Goal: Information Seeking & Learning: Learn about a topic

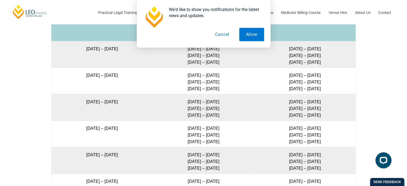
scroll to position [989, 0]
click at [225, 36] on button "Cancel" at bounding box center [222, 34] width 28 height 13
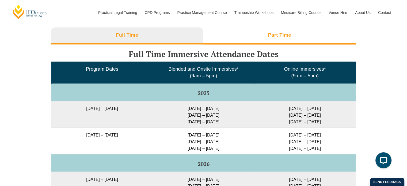
scroll to position [851, 0]
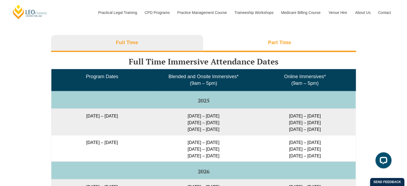
click at [236, 38] on li "Part Time" at bounding box center [279, 43] width 153 height 17
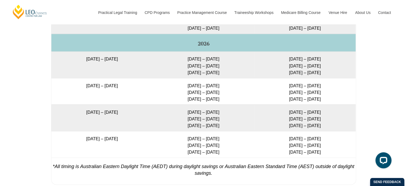
scroll to position [952, 0]
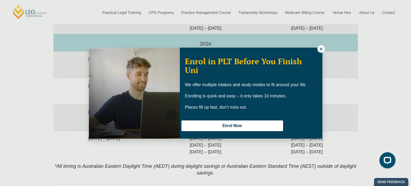
click at [321, 51] on icon at bounding box center [320, 49] width 5 height 5
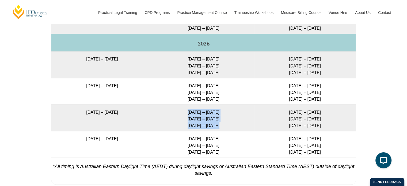
drag, startPoint x: 187, startPoint y: 111, endPoint x: 219, endPoint y: 124, distance: 34.4
click at [219, 124] on td "[DATE] – [DATE] [DATE] – [DATE] [DATE] – [DATE]" at bounding box center [203, 117] width 101 height 26
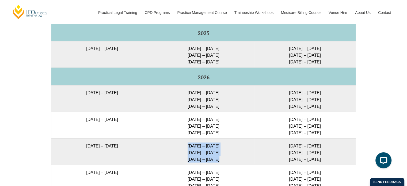
scroll to position [919, 0]
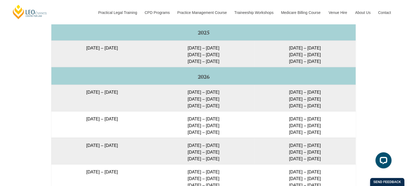
click at [312, 156] on td "[DATE] – [DATE] [DATE] – [DATE] [DATE] – [DATE]" at bounding box center [304, 150] width 101 height 26
click at [321, 159] on td "[DATE] – [DATE] [DATE] – [DATE] [DATE] – [DATE]" at bounding box center [304, 150] width 101 height 26
drag, startPoint x: 289, startPoint y: 149, endPoint x: 323, endPoint y: 150, distance: 34.8
click at [323, 150] on td "[DATE] – [DATE] [DATE] – [DATE] [DATE] – [DATE]" at bounding box center [304, 150] width 101 height 26
click at [321, 150] on td "[DATE] – [DATE] [DATE] – [DATE] [DATE] – [DATE]" at bounding box center [304, 150] width 101 height 26
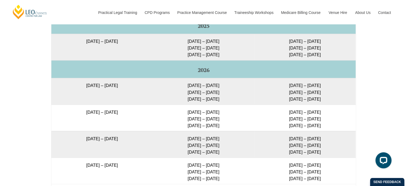
scroll to position [925, 0]
drag, startPoint x: 186, startPoint y: 138, endPoint x: 222, endPoint y: 149, distance: 37.1
click at [222, 149] on td "[DATE] – [DATE] [DATE] – [DATE] [DATE] – [DATE]" at bounding box center [203, 144] width 101 height 26
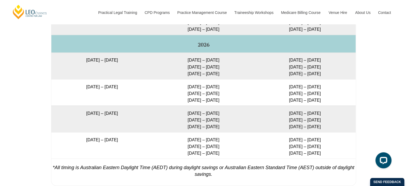
scroll to position [950, 0]
click at [30, 126] on div "Full Time Part Time Full Time Immersive Attendance Dates Program Dates Blended …" at bounding box center [203, 64] width 407 height 262
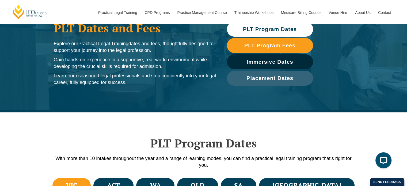
scroll to position [0, 0]
